Goal: Task Accomplishment & Management: Manage account settings

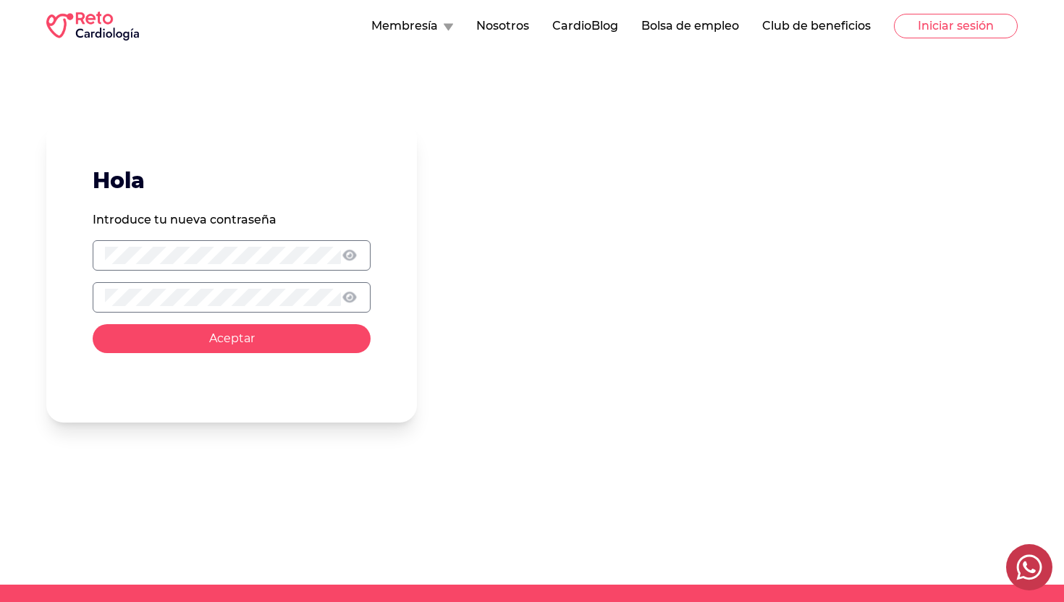
click at [350, 256] on icon at bounding box center [350, 255] width 14 height 11
click at [349, 295] on icon at bounding box center [350, 297] width 17 height 14
click at [219, 338] on span "Aceptar" at bounding box center [232, 339] width 46 height 14
click at [1037, 24] on icon "close" at bounding box center [1038, 25] width 7 height 7
click at [946, 30] on button "Iniciar sesión" at bounding box center [956, 26] width 124 height 25
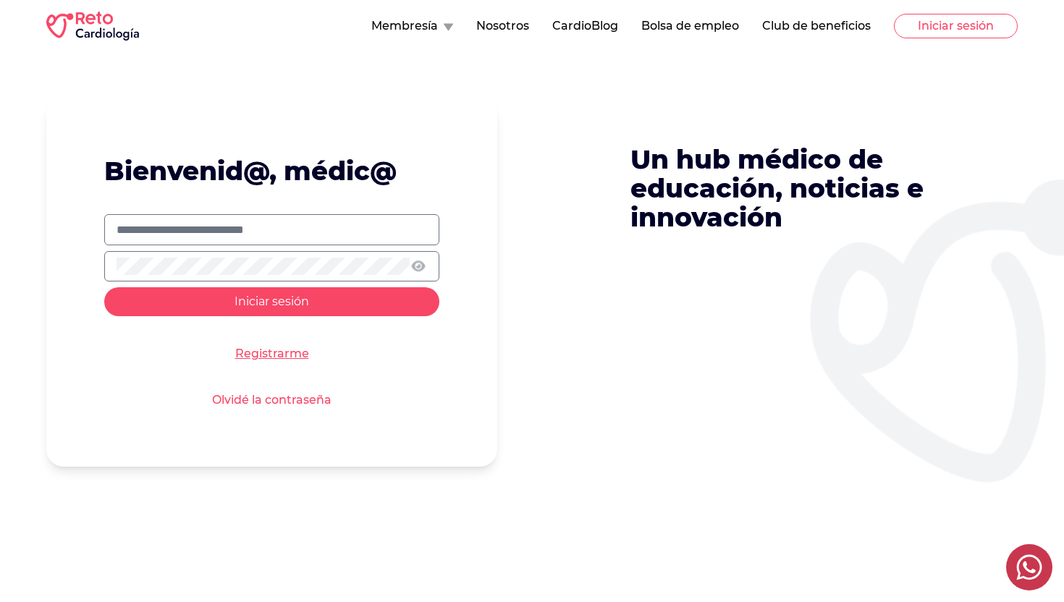
click at [281, 226] on input "text" at bounding box center [272, 230] width 311 height 17
type input "**********"
click at [240, 399] on link "Olvidé la contraseña" at bounding box center [271, 400] width 119 height 17
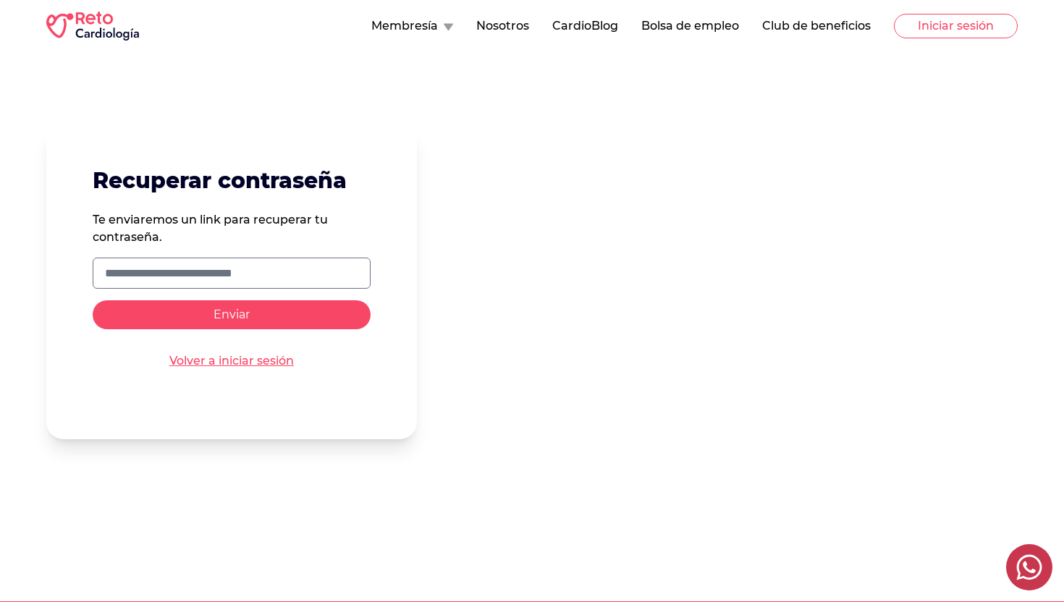
click at [213, 278] on input "text" at bounding box center [231, 273] width 253 height 17
type input "**********"
click at [182, 317] on button "Enviar" at bounding box center [232, 315] width 278 height 29
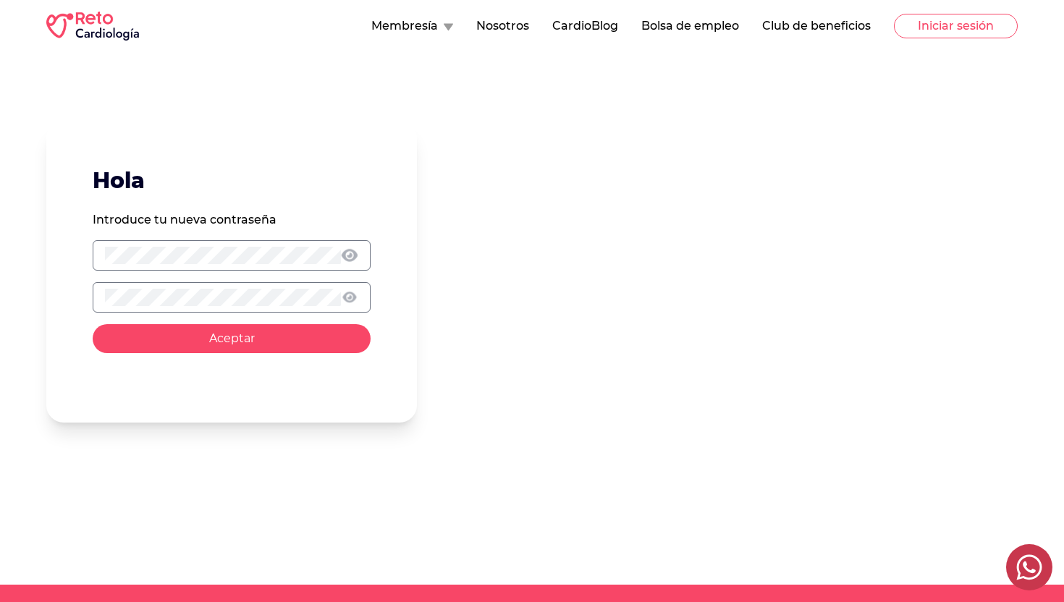
click at [350, 258] on icon at bounding box center [350, 255] width 16 height 14
click at [353, 298] on icon at bounding box center [350, 297] width 16 height 14
click at [199, 340] on button "Aceptar" at bounding box center [232, 338] width 278 height 29
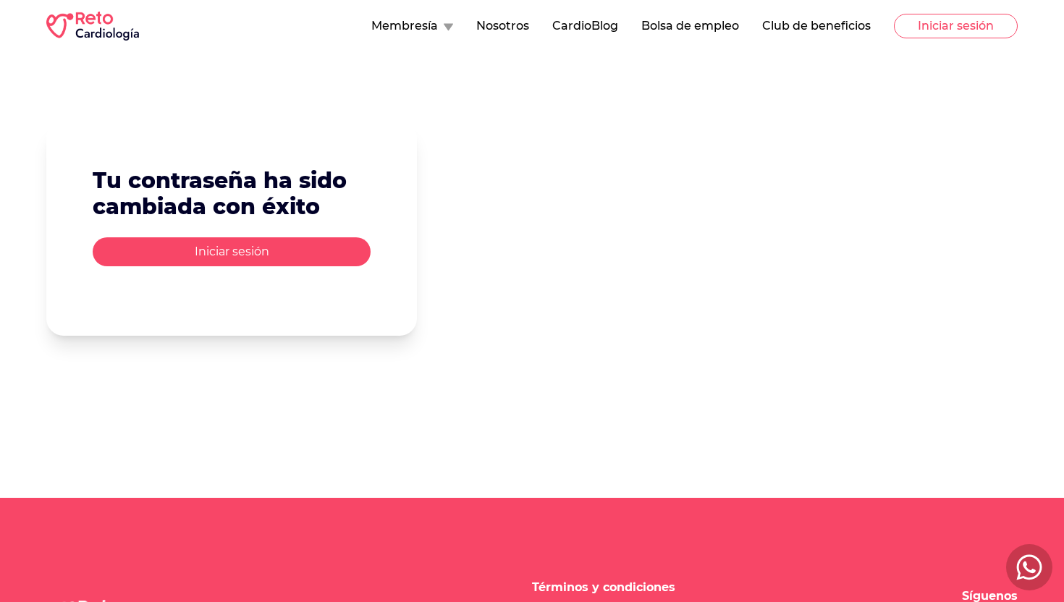
click at [219, 249] on button "Iniciar sesión" at bounding box center [232, 252] width 278 height 29
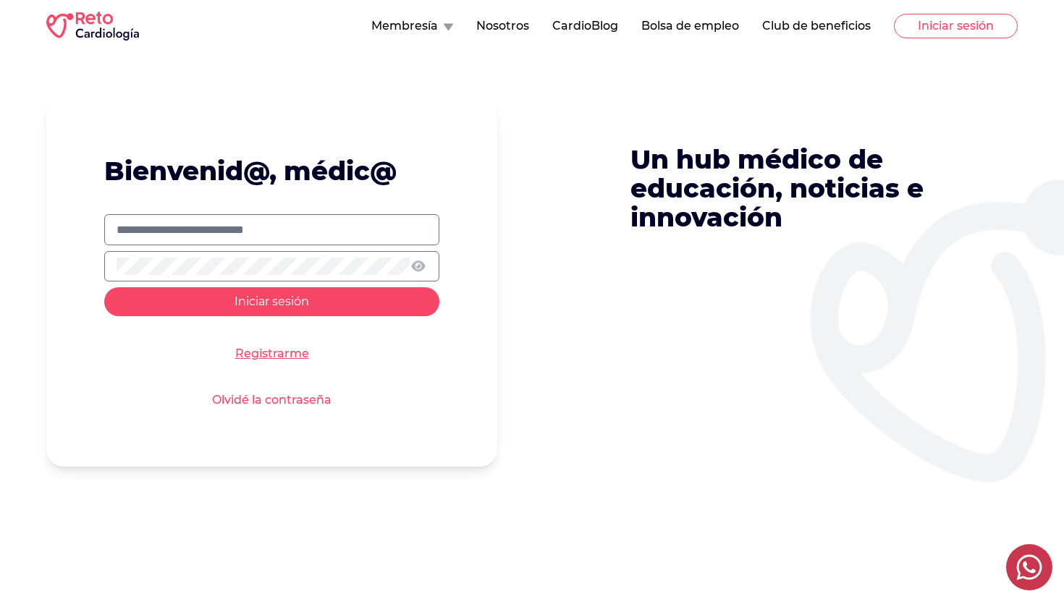
click at [227, 234] on input "text" at bounding box center [272, 230] width 311 height 17
type input "**********"
click at [255, 299] on span "Iniciar sesión" at bounding box center [272, 302] width 75 height 14
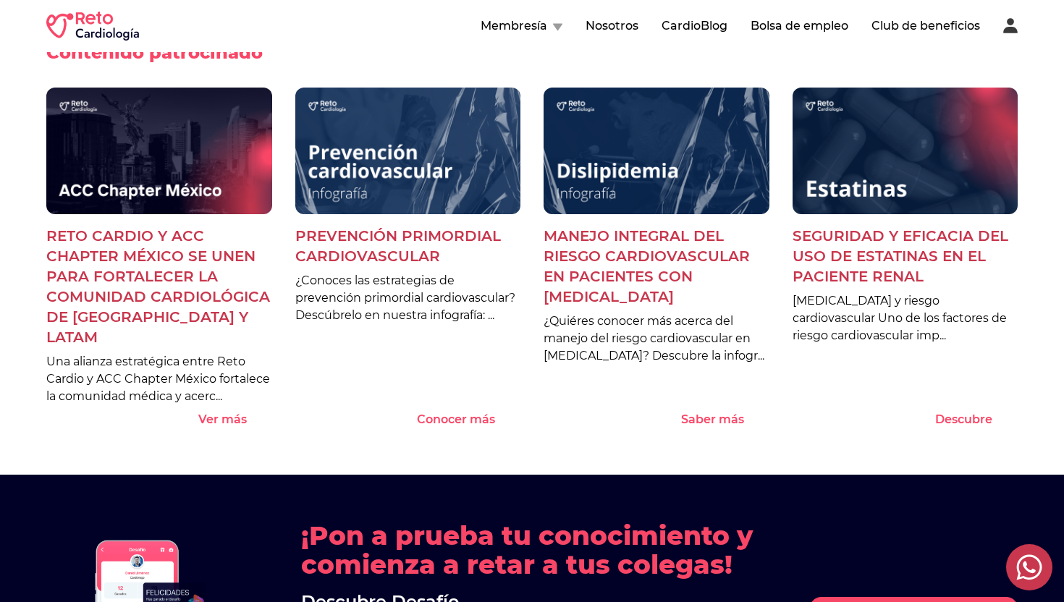
scroll to position [1217, 0]
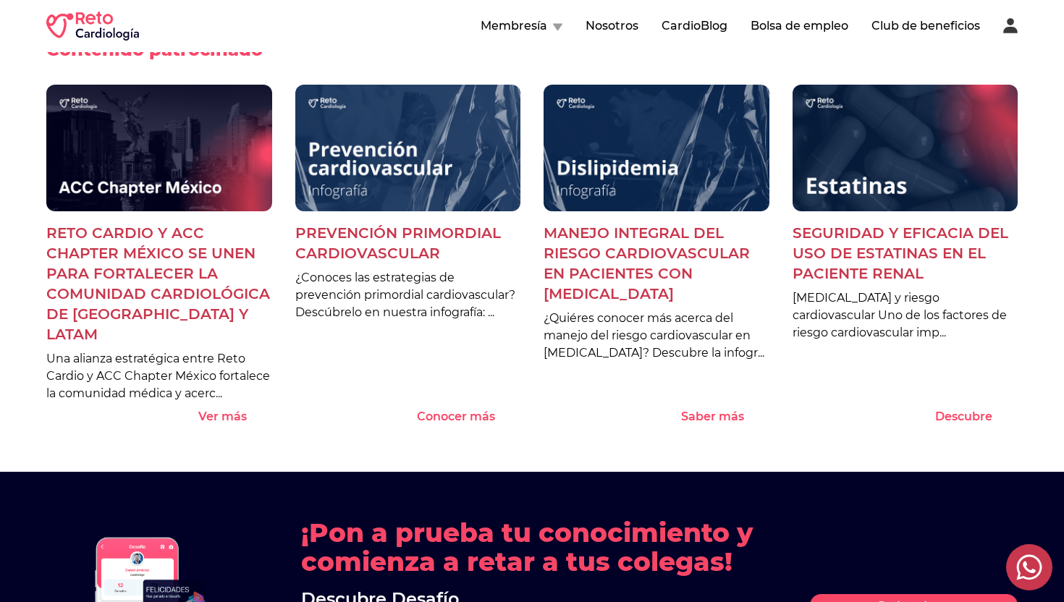
click at [895, 595] on 1 at bounding box center [914, 606] width 209 height 22
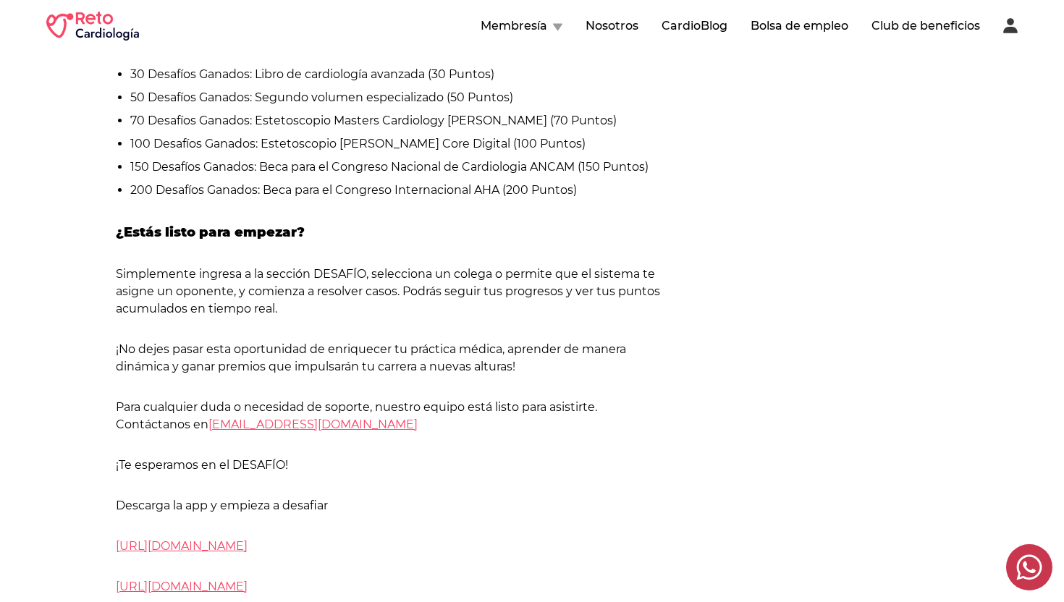
scroll to position [1094, 0]
